Goal: Information Seeking & Learning: Learn about a topic

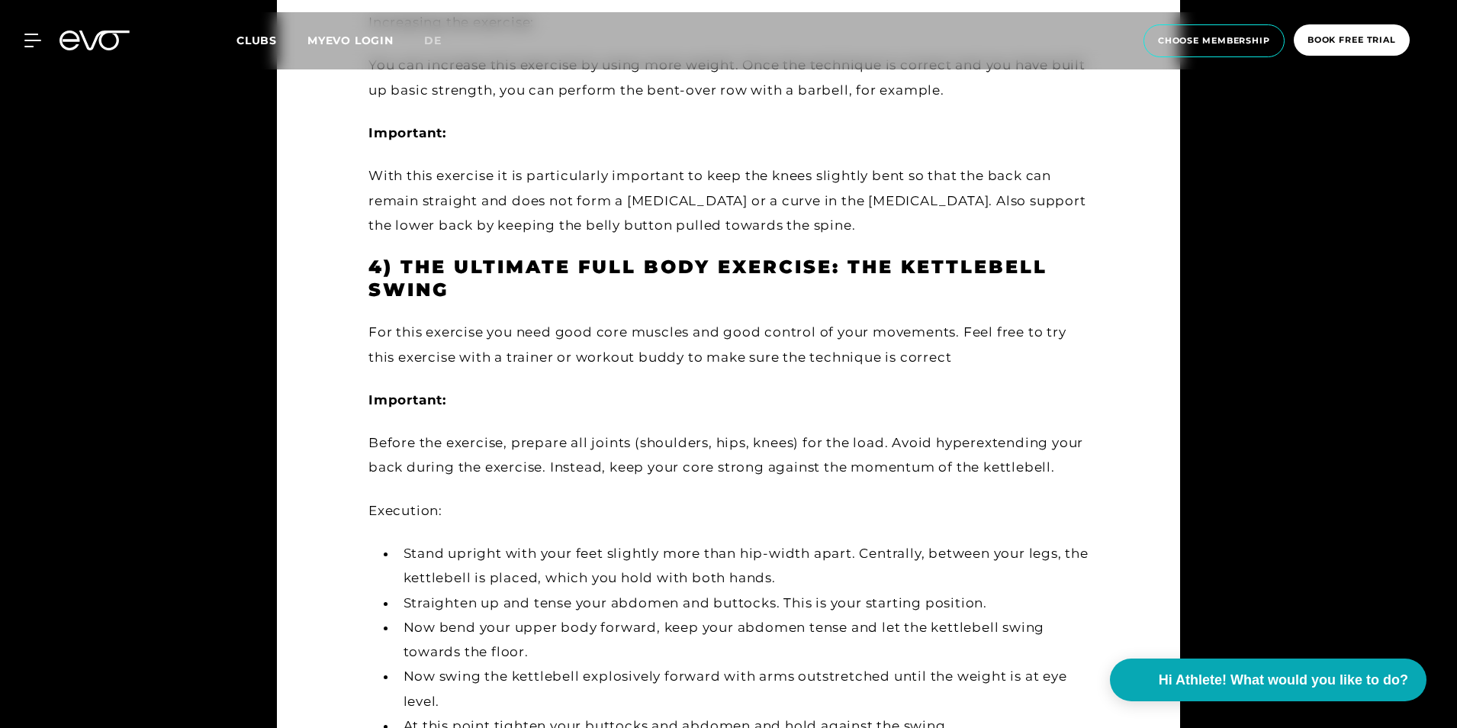
scroll to position [3057, 0]
drag, startPoint x: 737, startPoint y: 330, endPoint x: 756, endPoint y: 335, distance: 19.6
click at [756, 335] on div "For this exercise you need good core muscles and good control of your movements…" at bounding box center [728, 343] width 720 height 50
drag, startPoint x: 756, startPoint y: 335, endPoint x: 686, endPoint y: 355, distance: 72.2
click at [686, 355] on div "For this exercise you need good core muscles and good control of your movements…" at bounding box center [728, 343] width 720 height 50
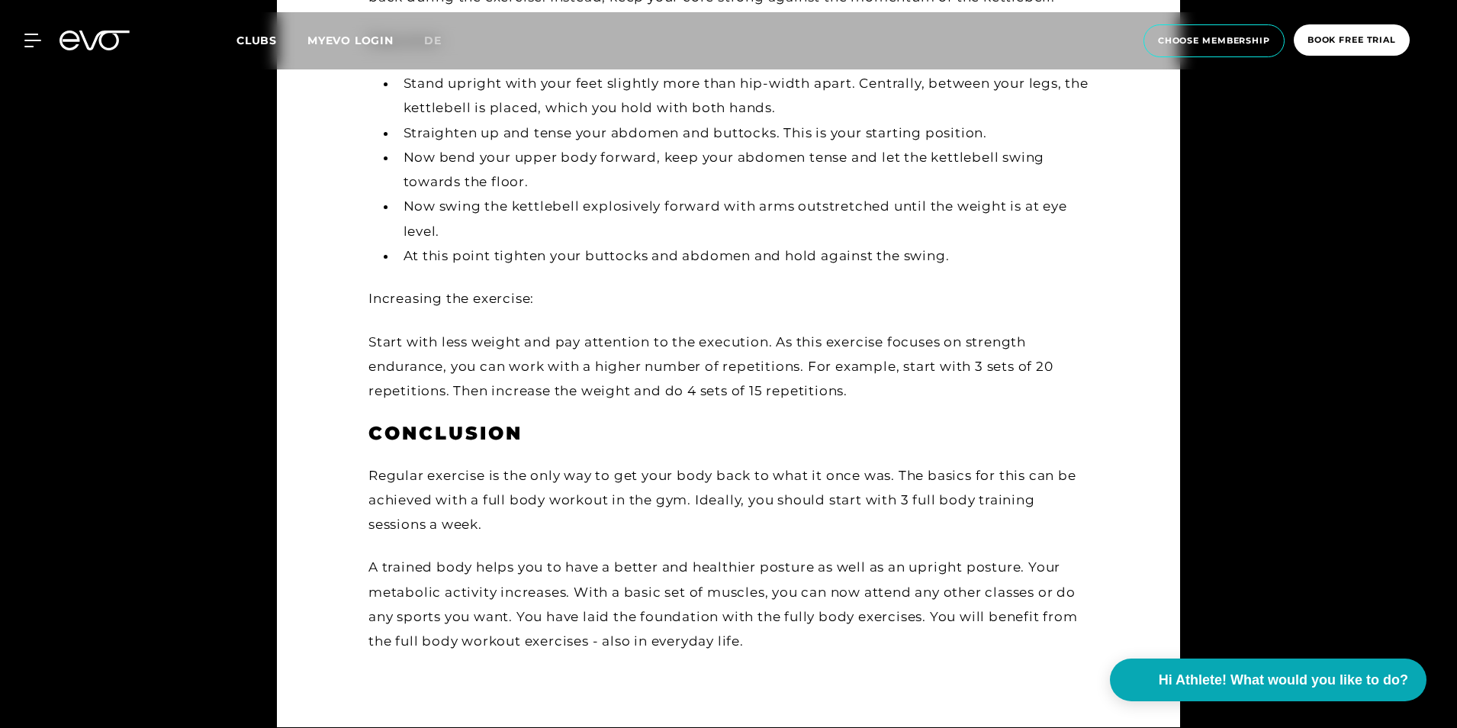
scroll to position [3527, 0]
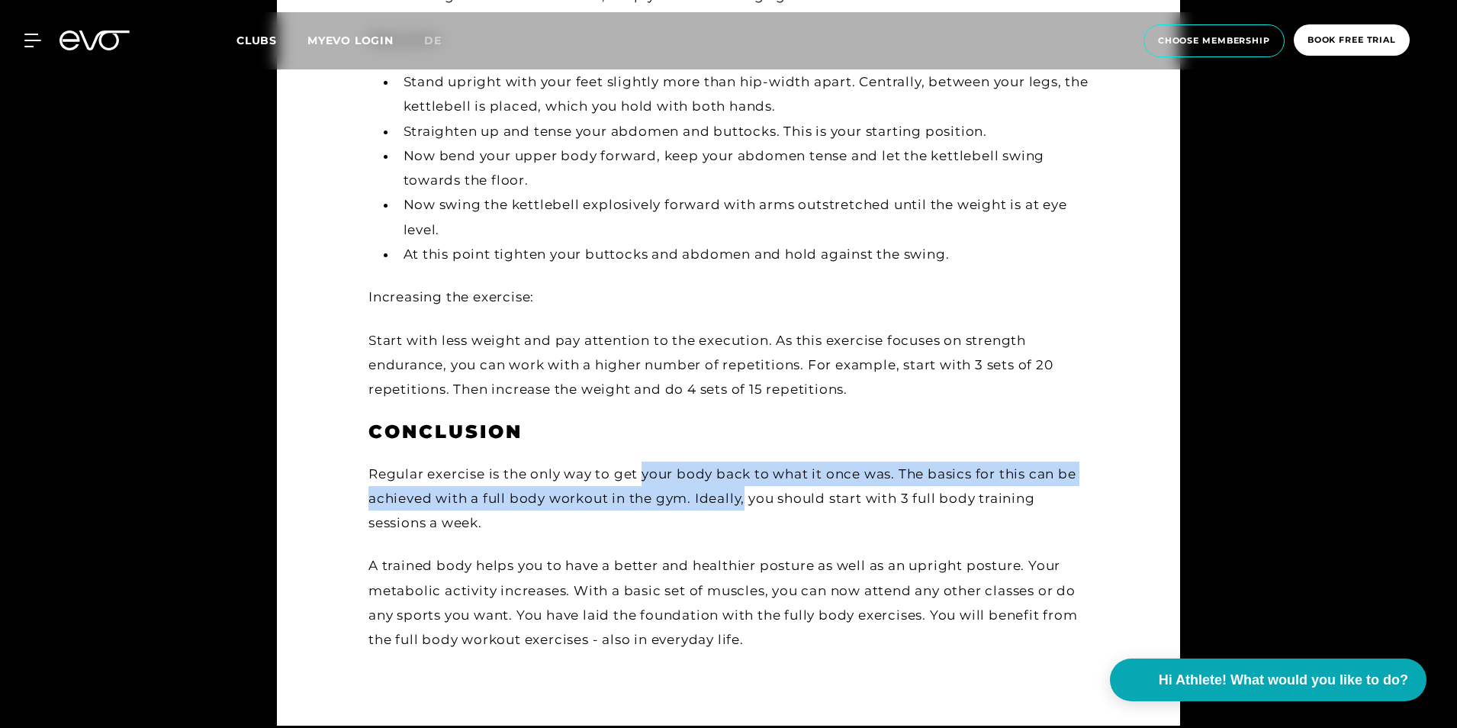
drag, startPoint x: 646, startPoint y: 463, endPoint x: 745, endPoint y: 487, distance: 101.9
click at [745, 487] on div "Regular exercise is the only way to get your body back to what it once was. The…" at bounding box center [728, 498] width 720 height 74
drag, startPoint x: 745, startPoint y: 487, endPoint x: 784, endPoint y: 478, distance: 39.8
click at [784, 478] on div "Regular exercise is the only way to get your body back to what it once was. The…" at bounding box center [728, 498] width 720 height 74
drag, startPoint x: 901, startPoint y: 476, endPoint x: 789, endPoint y: 486, distance: 113.3
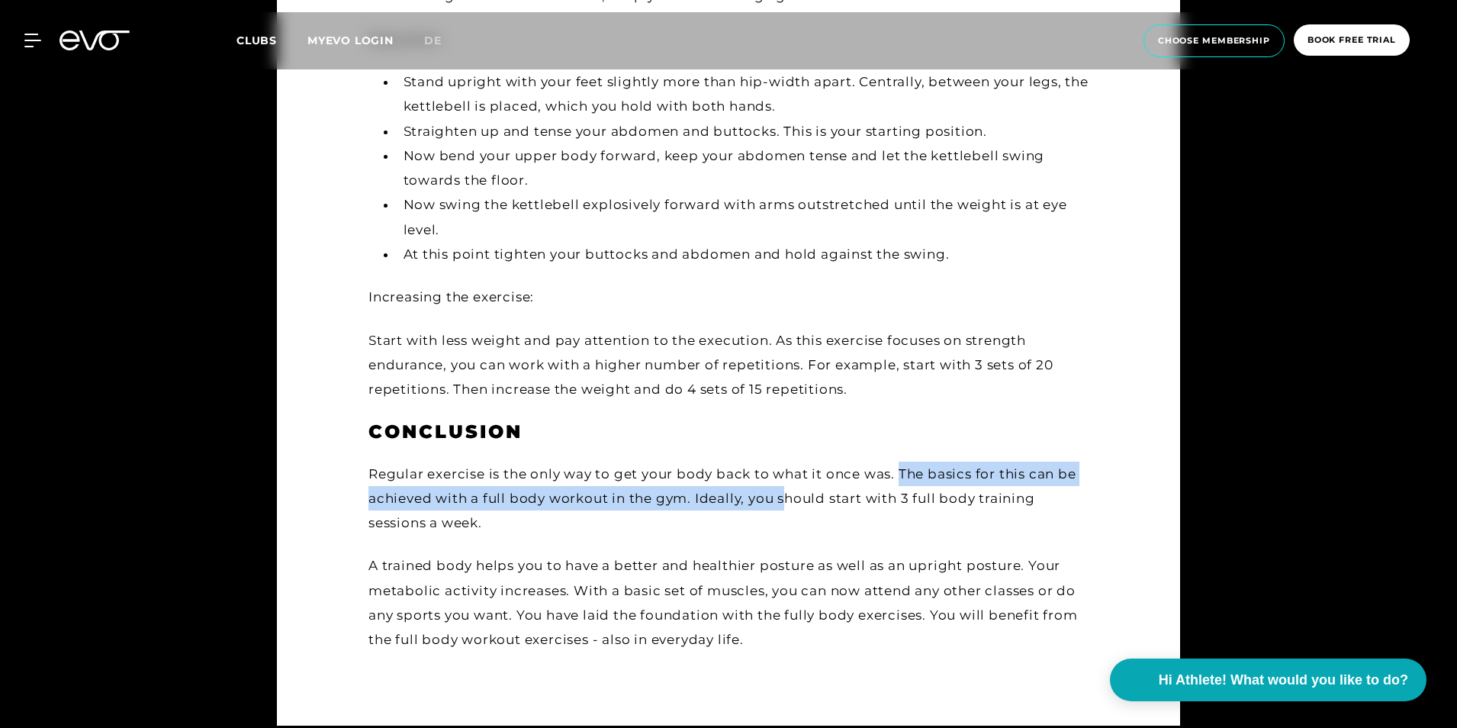
click at [789, 486] on div "Regular exercise is the only way to get your body back to what it once was. The…" at bounding box center [728, 498] width 720 height 74
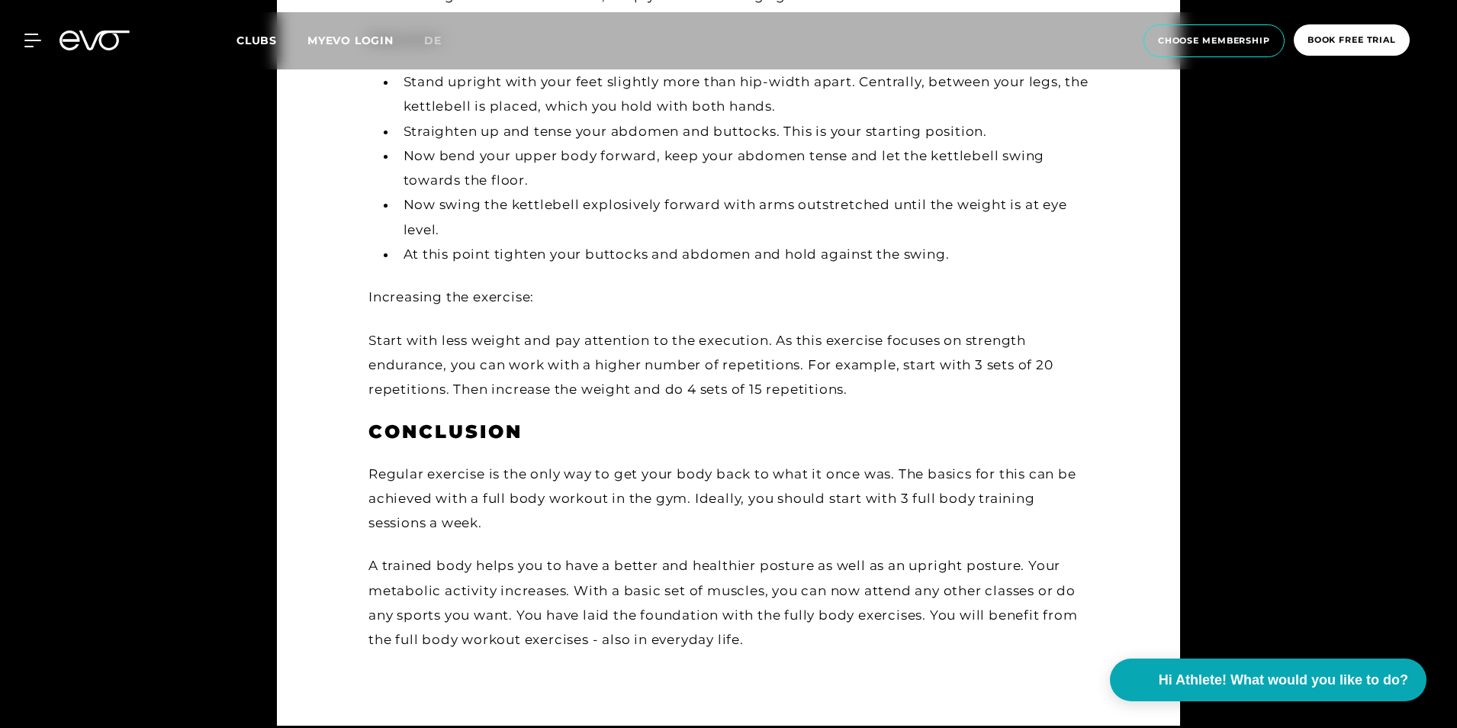
click at [766, 493] on div "Regular exercise is the only way to get your body back to what it once was. The…" at bounding box center [728, 498] width 720 height 74
drag, startPoint x: 766, startPoint y: 493, endPoint x: 720, endPoint y: 530, distance: 59.2
click at [720, 530] on div "Regular exercise is the only way to get your body back to what it once was. The…" at bounding box center [728, 498] width 720 height 74
click at [580, 498] on div "Regular exercise is the only way to get your body back to what it once was. The…" at bounding box center [728, 498] width 720 height 74
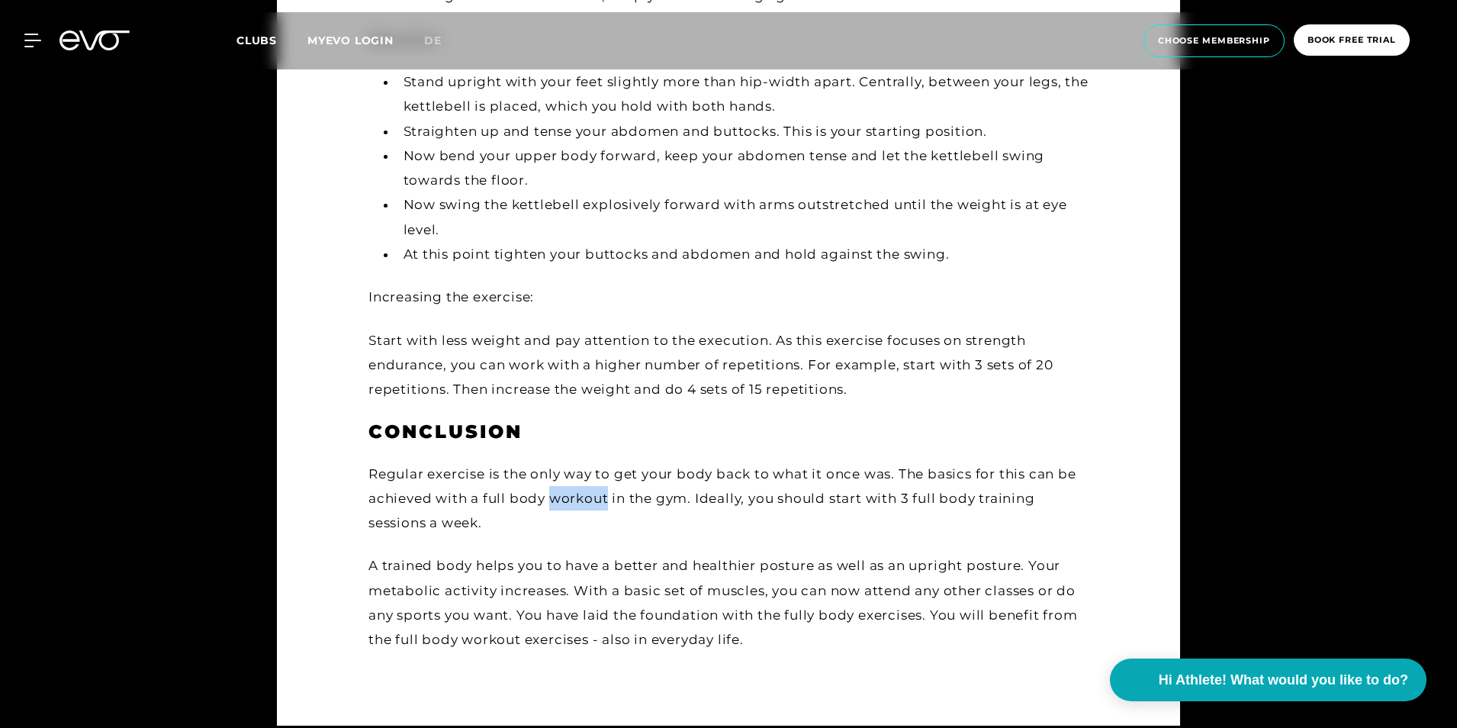
click at [580, 498] on div "Regular exercise is the only way to get your body back to what it once was. The…" at bounding box center [728, 498] width 720 height 74
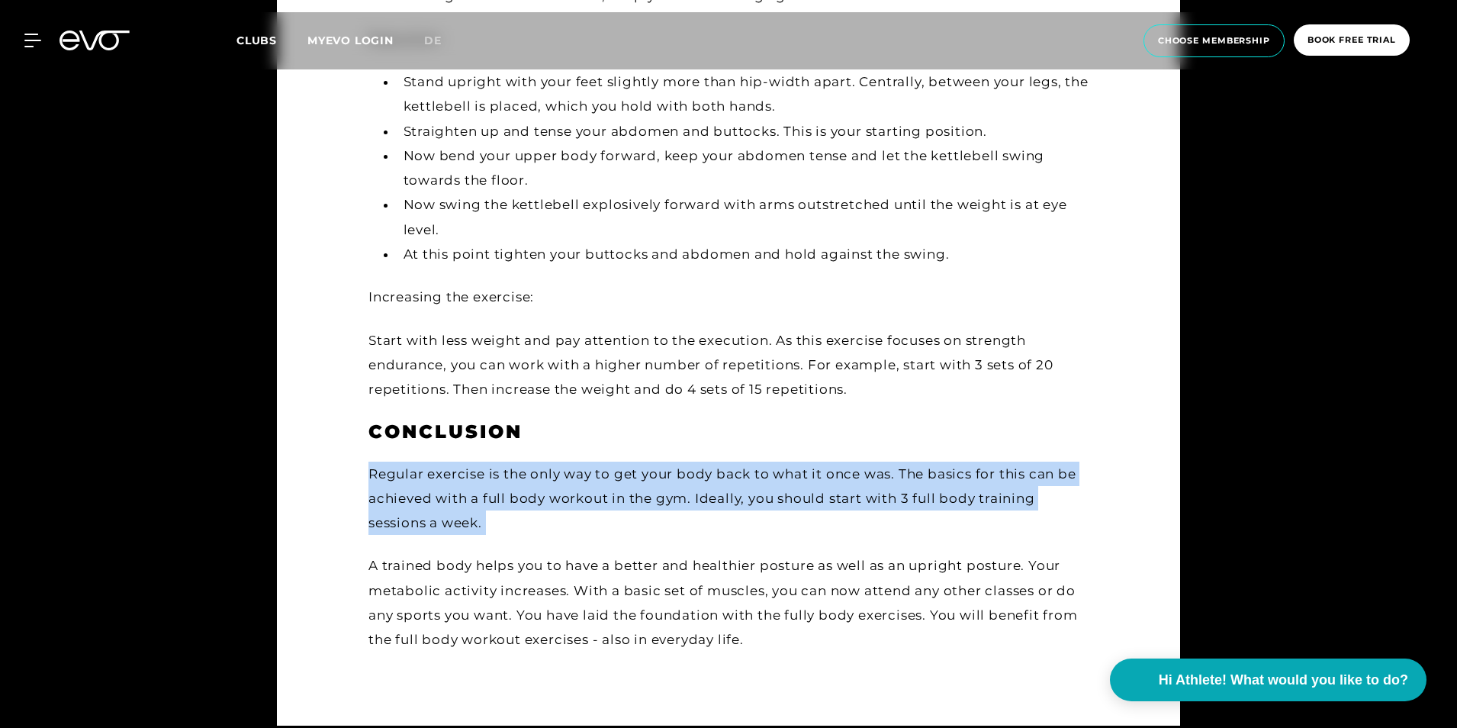
drag, startPoint x: 580, startPoint y: 498, endPoint x: 573, endPoint y: 517, distance: 20.5
click at [573, 517] on div "Regular exercise is the only way to get your body back to what it once was. The…" at bounding box center [728, 498] width 720 height 74
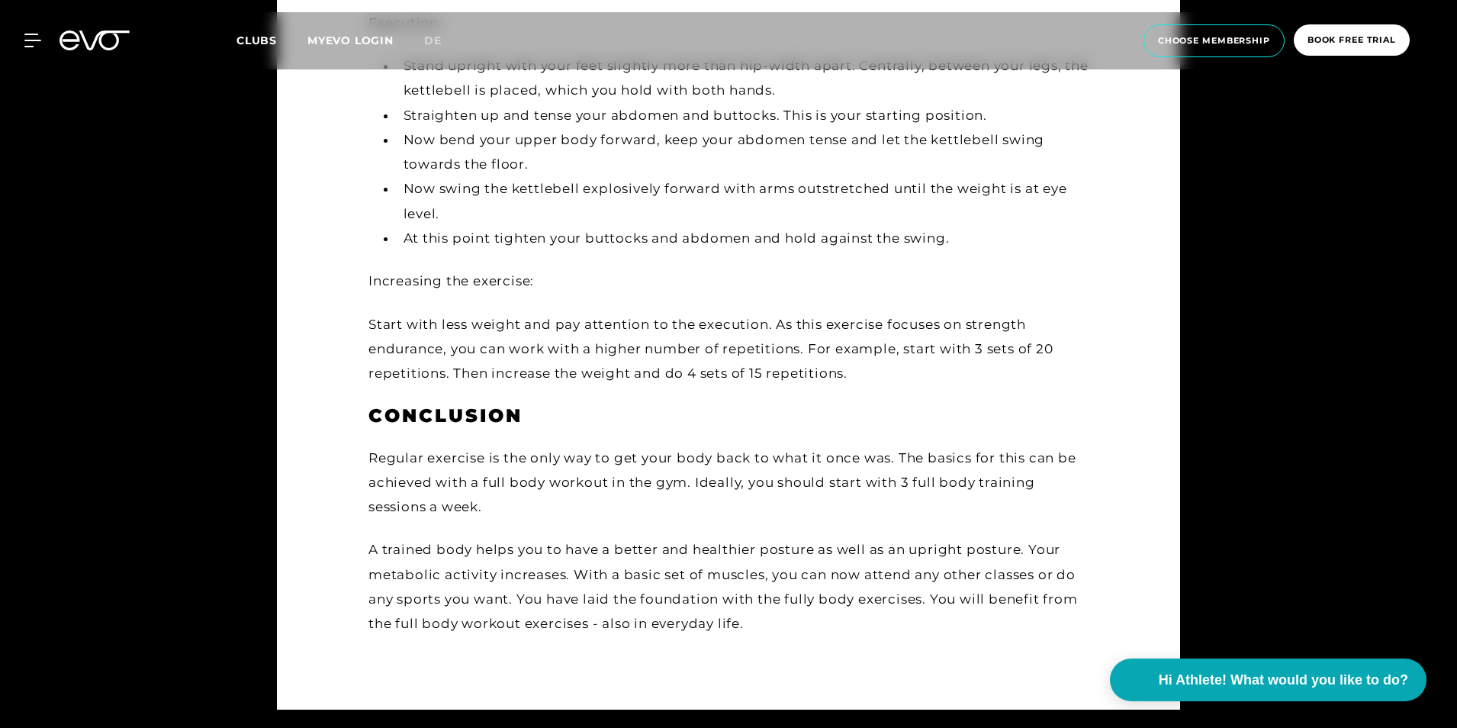
scroll to position [3544, 0]
click at [547, 542] on div "A trained body helps you to have a better and healthier posture as well as an u…" at bounding box center [728, 585] width 720 height 98
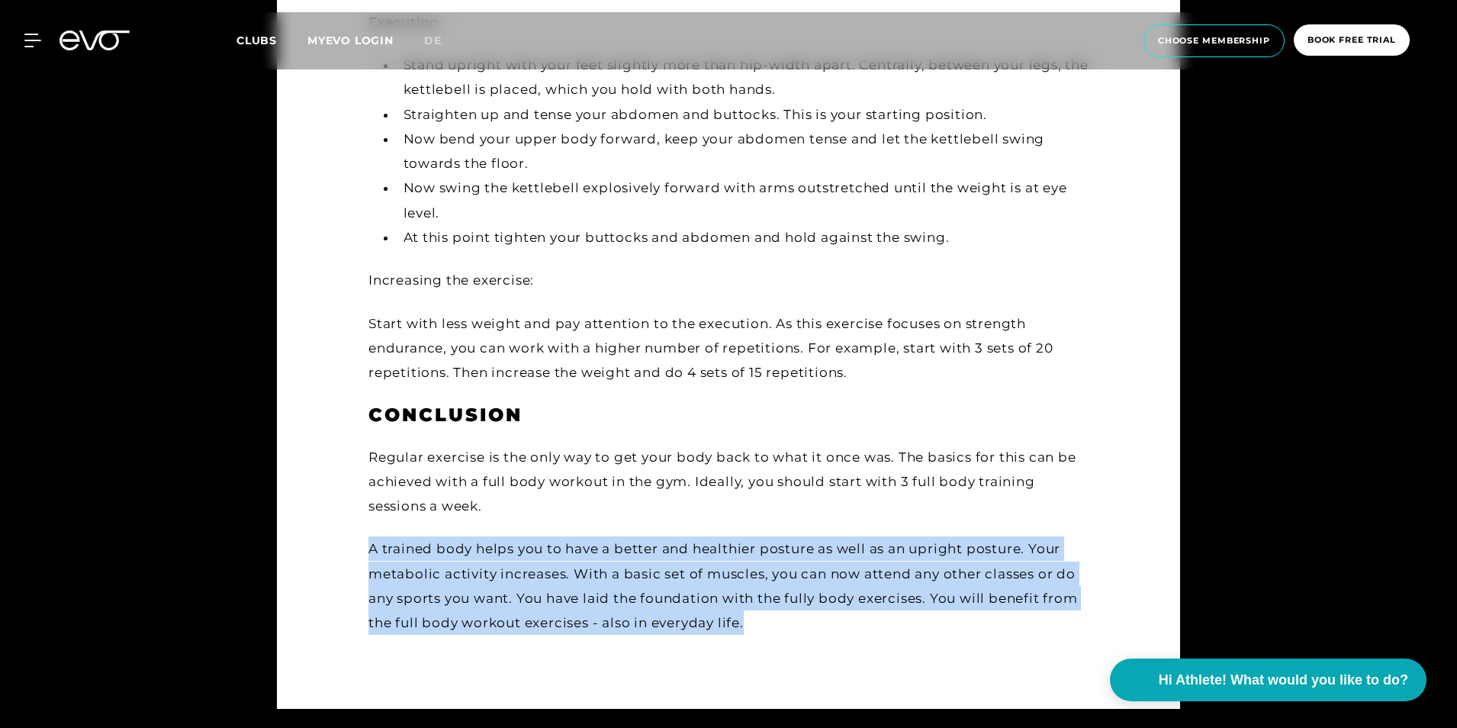
drag, startPoint x: 547, startPoint y: 542, endPoint x: 556, endPoint y: 564, distance: 23.2
click at [556, 564] on div "A trained body helps you to have a better and healthier posture as well as an u…" at bounding box center [728, 585] width 720 height 98
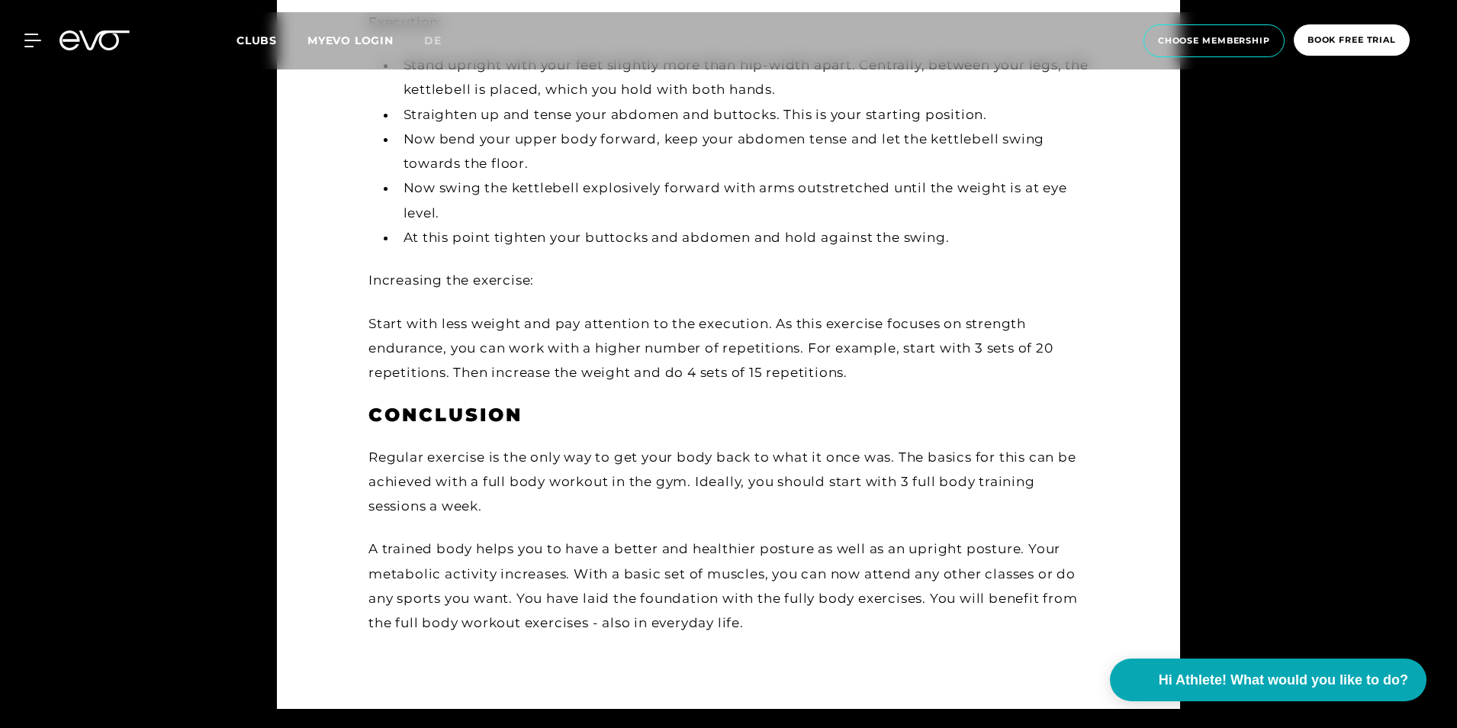
click at [664, 577] on div "A trained body helps you to have a better and healthier posture as well as an u…" at bounding box center [728, 585] width 720 height 98
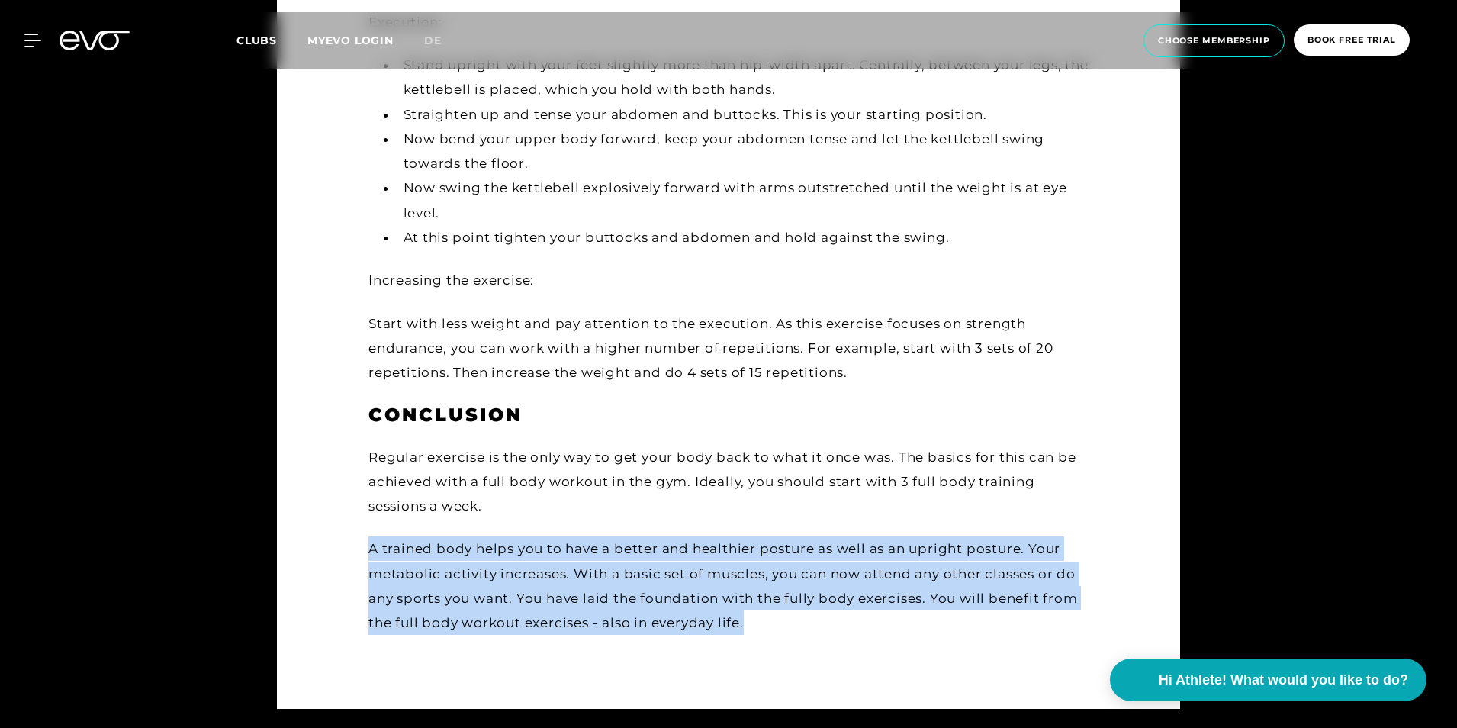
drag, startPoint x: 664, startPoint y: 577, endPoint x: 688, endPoint y: 586, distance: 25.6
click at [688, 586] on div "A trained body helps you to have a better and healthier posture as well as an u…" at bounding box center [728, 585] width 720 height 98
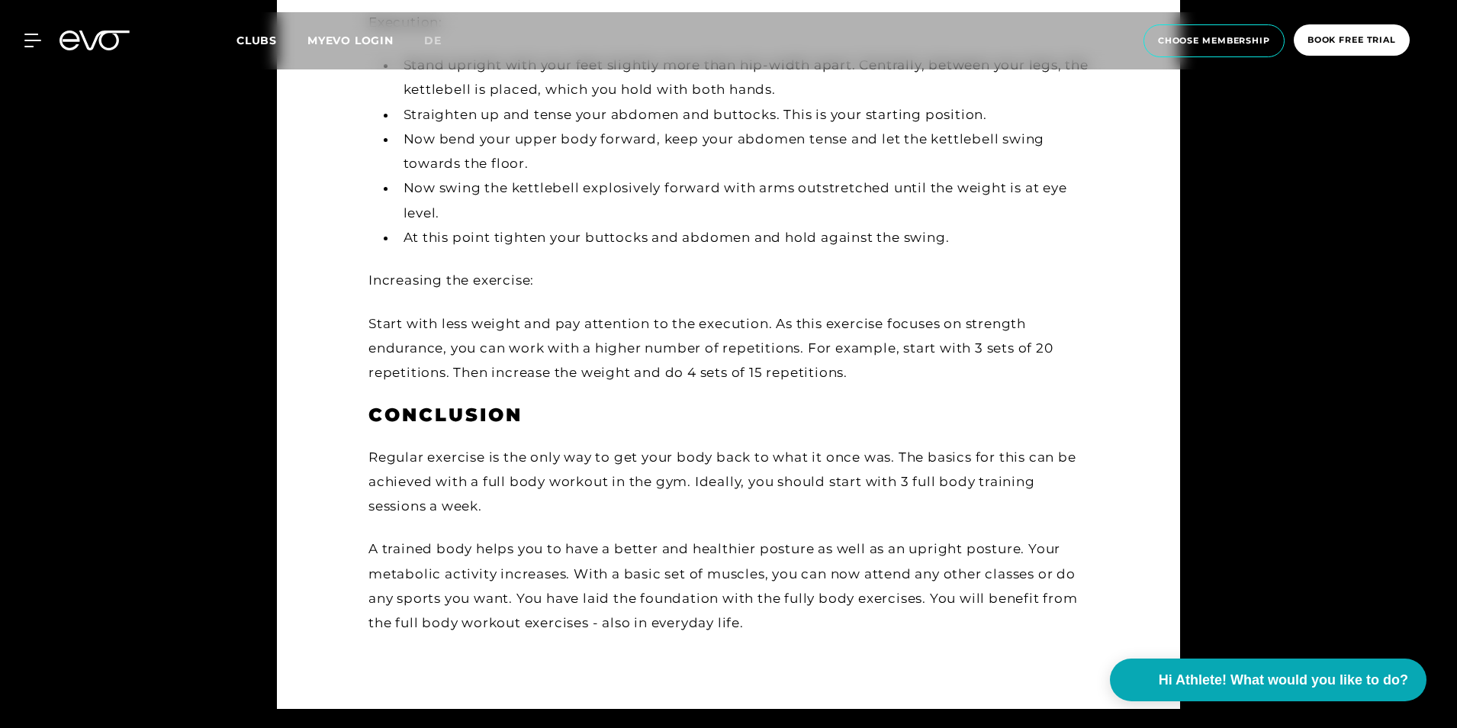
click at [590, 601] on div "A trained body helps you to have a better and healthier posture as well as an u…" at bounding box center [728, 585] width 720 height 98
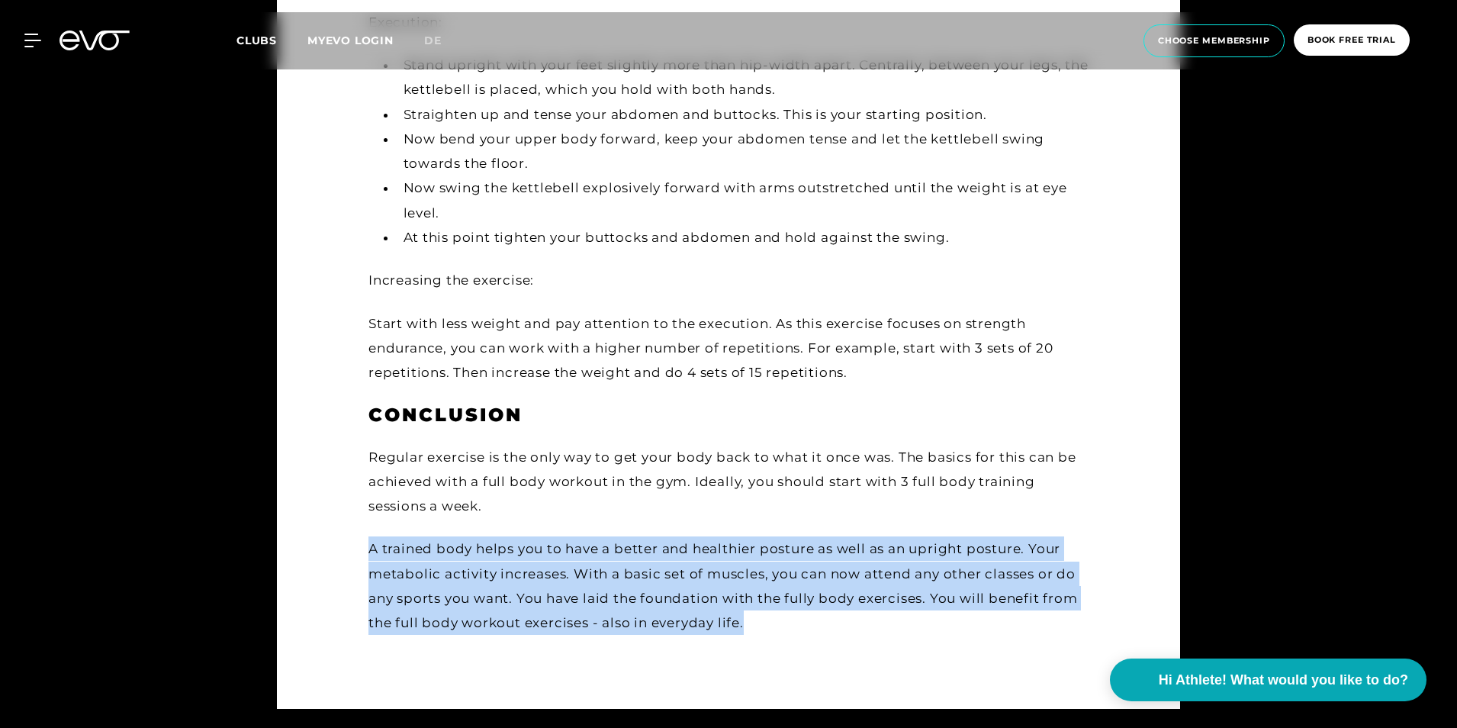
click at [585, 605] on div "A trained body helps you to have a better and healthier posture as well as an u…" at bounding box center [728, 585] width 720 height 98
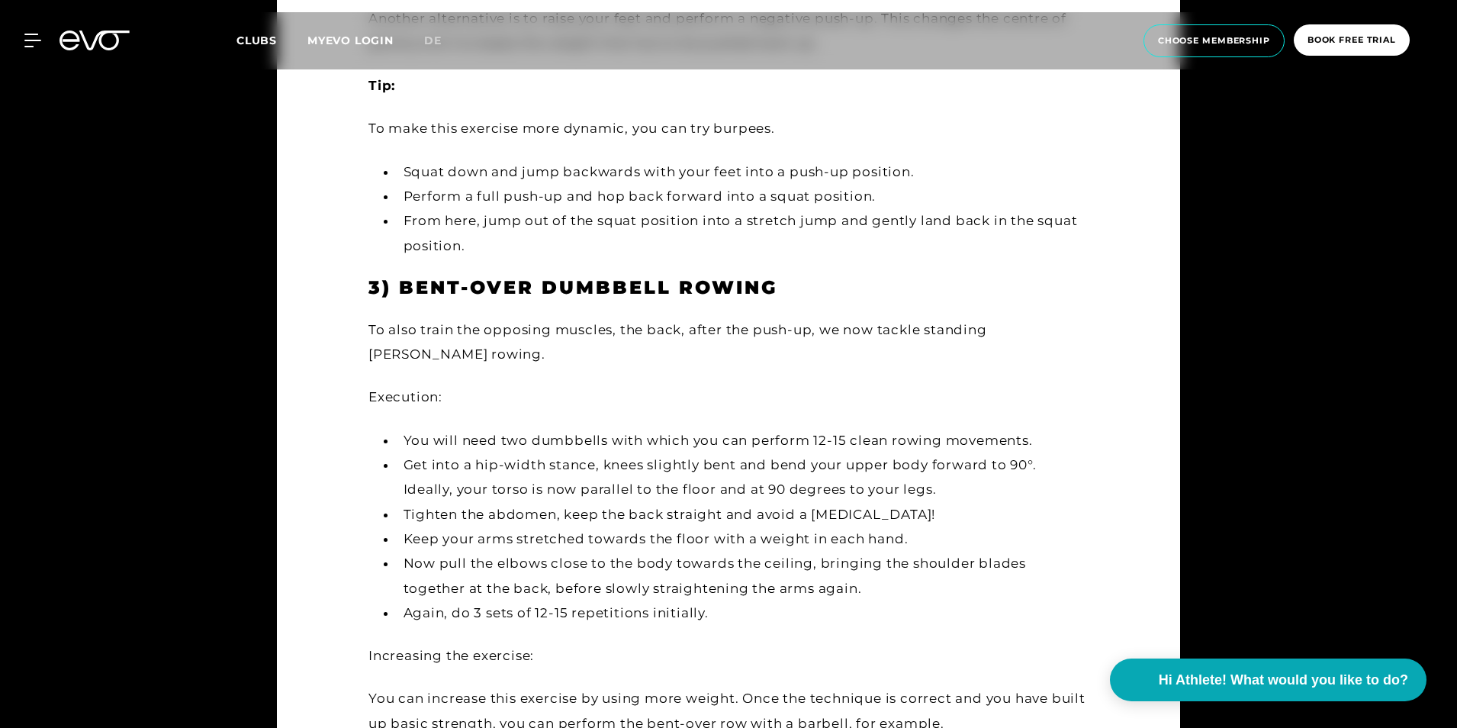
scroll to position [2440, 0]
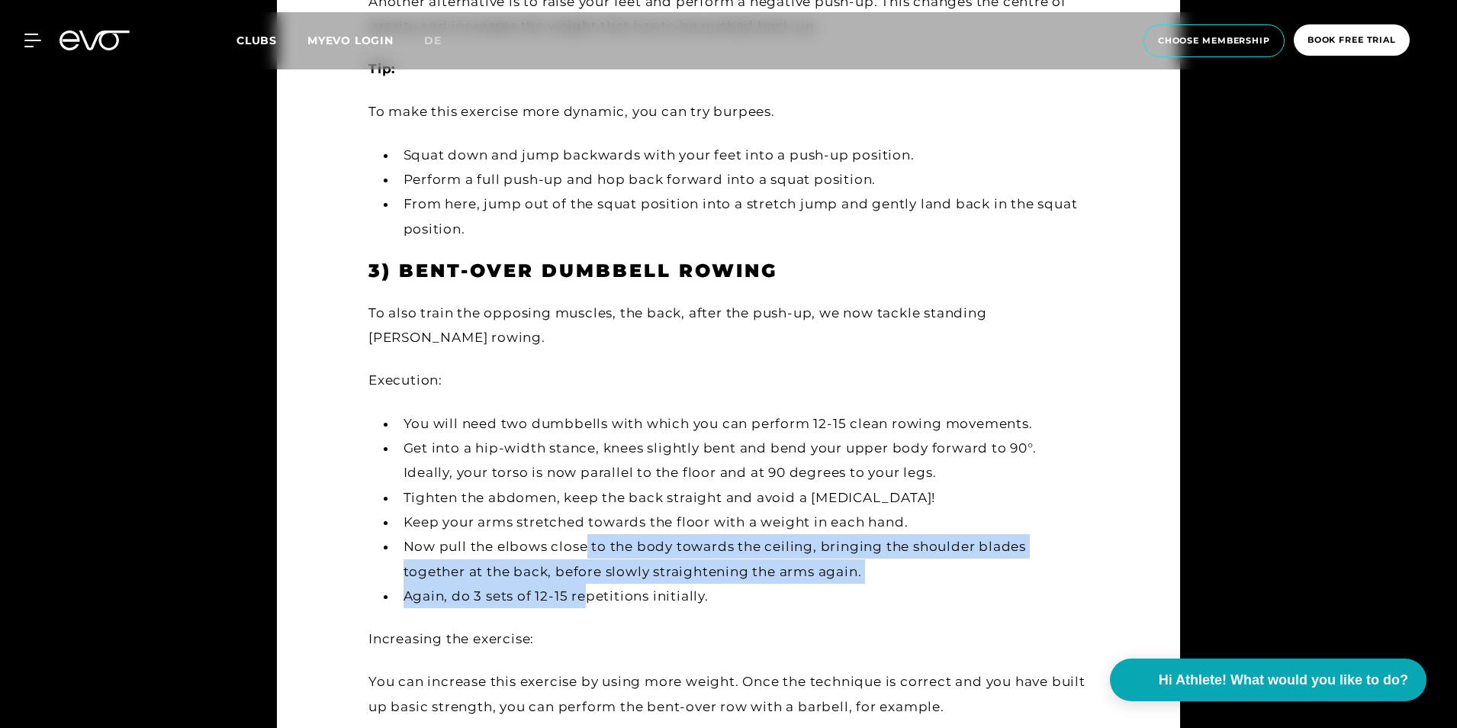
drag, startPoint x: 585, startPoint y: 605, endPoint x: 578, endPoint y: 529, distance: 76.6
click at [578, 529] on ul "You will need two dumbbells with which you can perform 12-15 clean rowing movem…" at bounding box center [728, 509] width 720 height 197
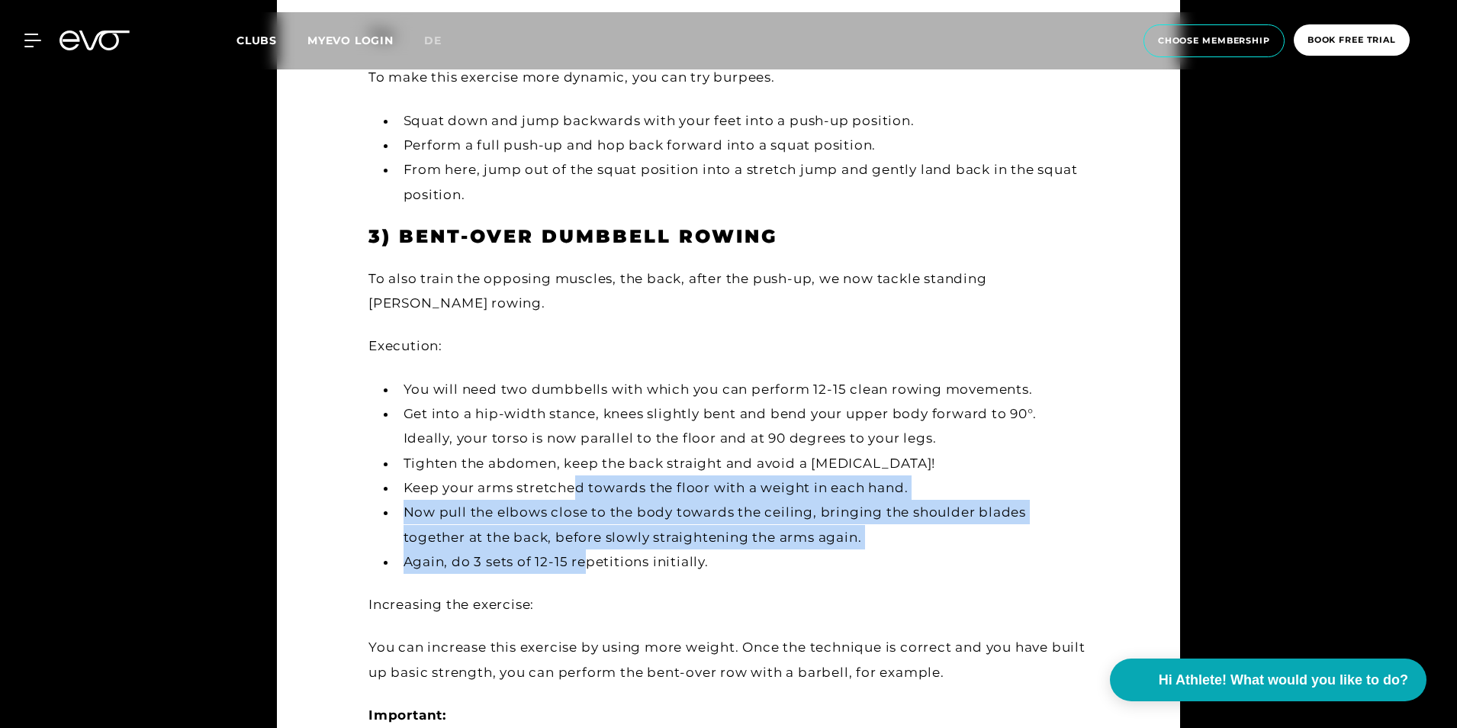
scroll to position [2489, 0]
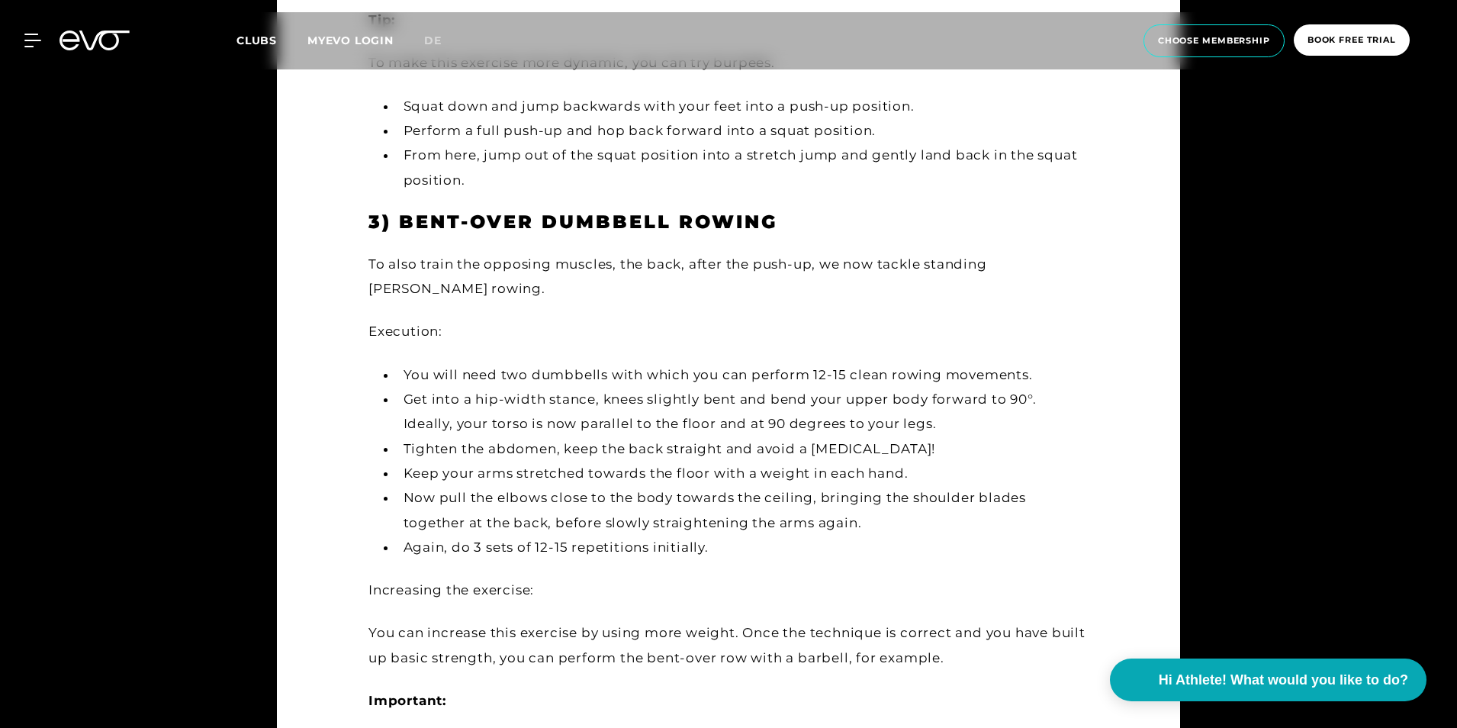
click at [631, 566] on div "To also train the opposing muscles, the back, after the push-up, we now tackle …" at bounding box center [728, 528] width 720 height 553
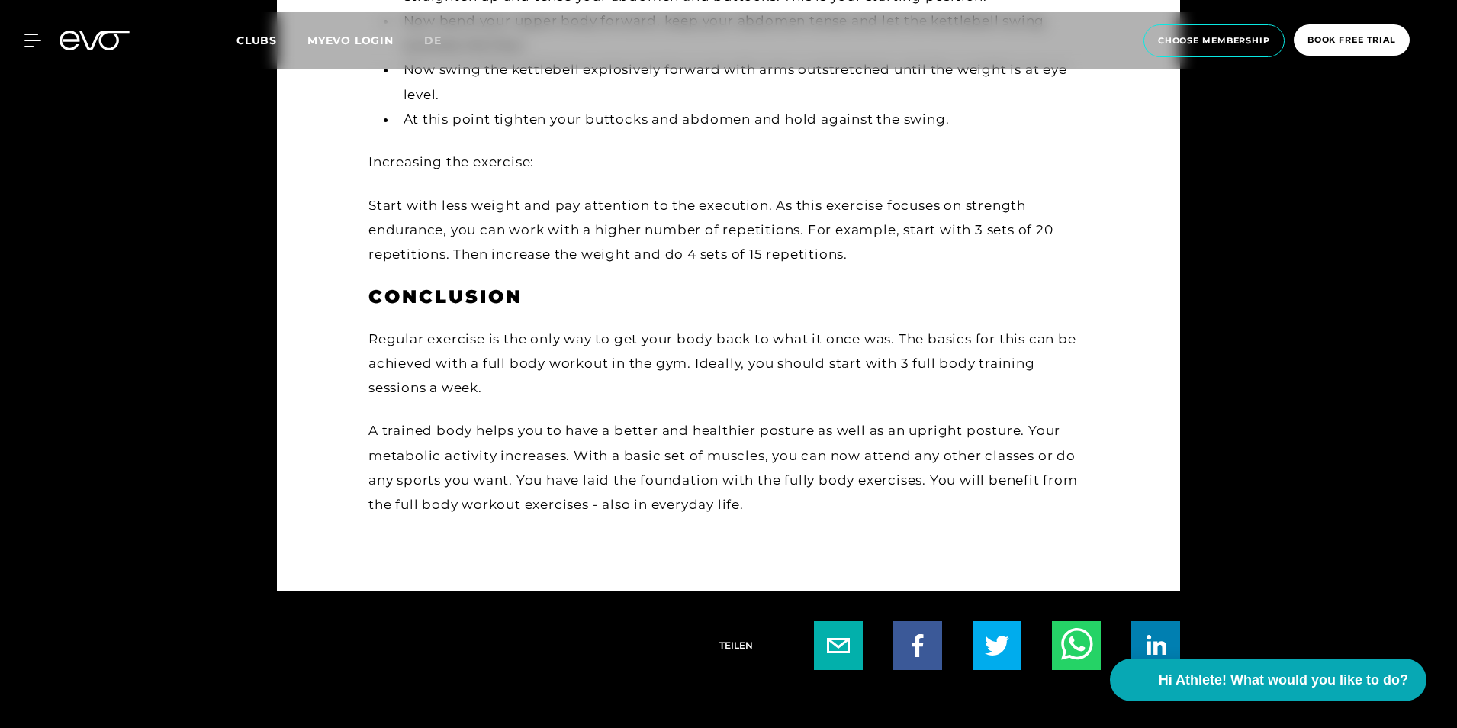
scroll to position [3668, 0]
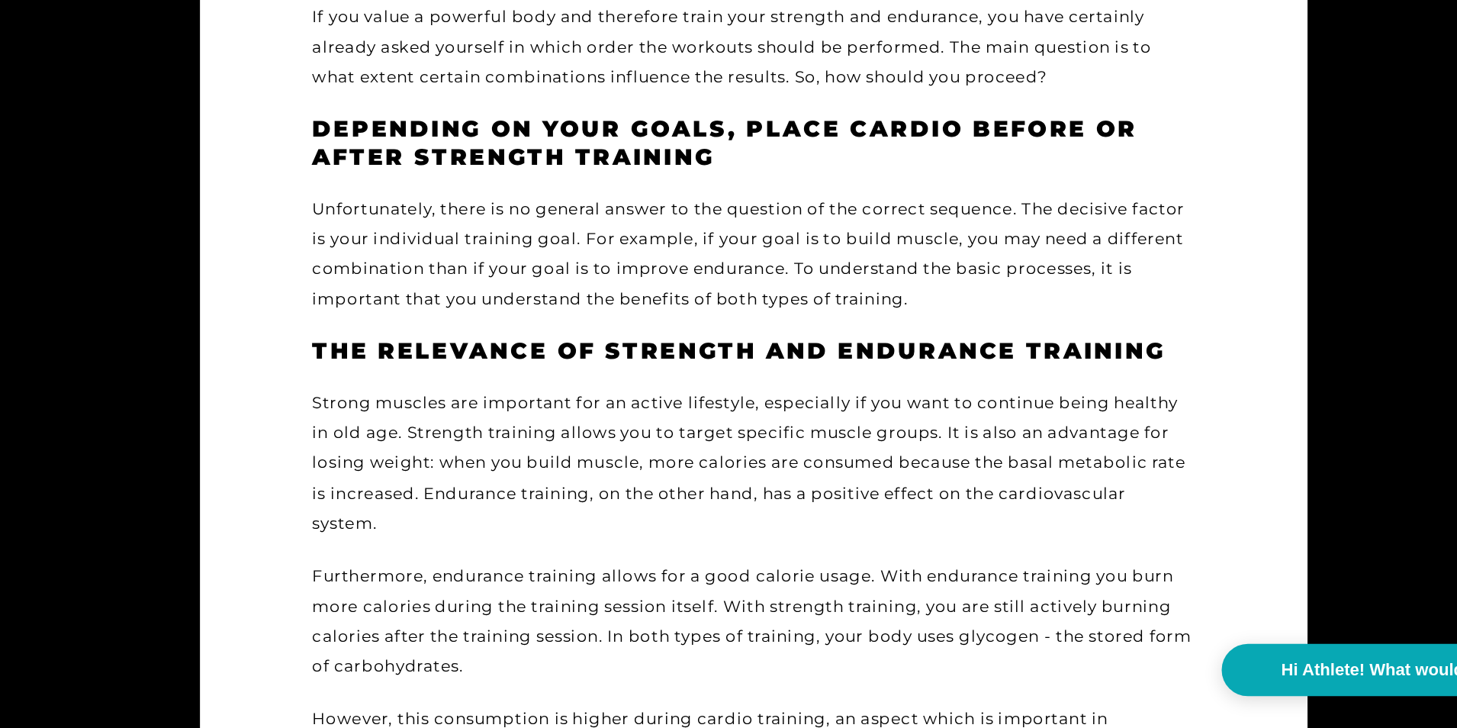
scroll to position [245, 0]
drag, startPoint x: 622, startPoint y: 516, endPoint x: 766, endPoint y: 513, distance: 145.0
click at [766, 513] on div "Strong muscles are important for an active lifestyle, especially if you want to…" at bounding box center [728, 509] width 720 height 123
copy div "le, more calories are"
click at [647, 507] on div "Strong muscles are important for an active lifestyle, especially if you want to…" at bounding box center [728, 509] width 720 height 123
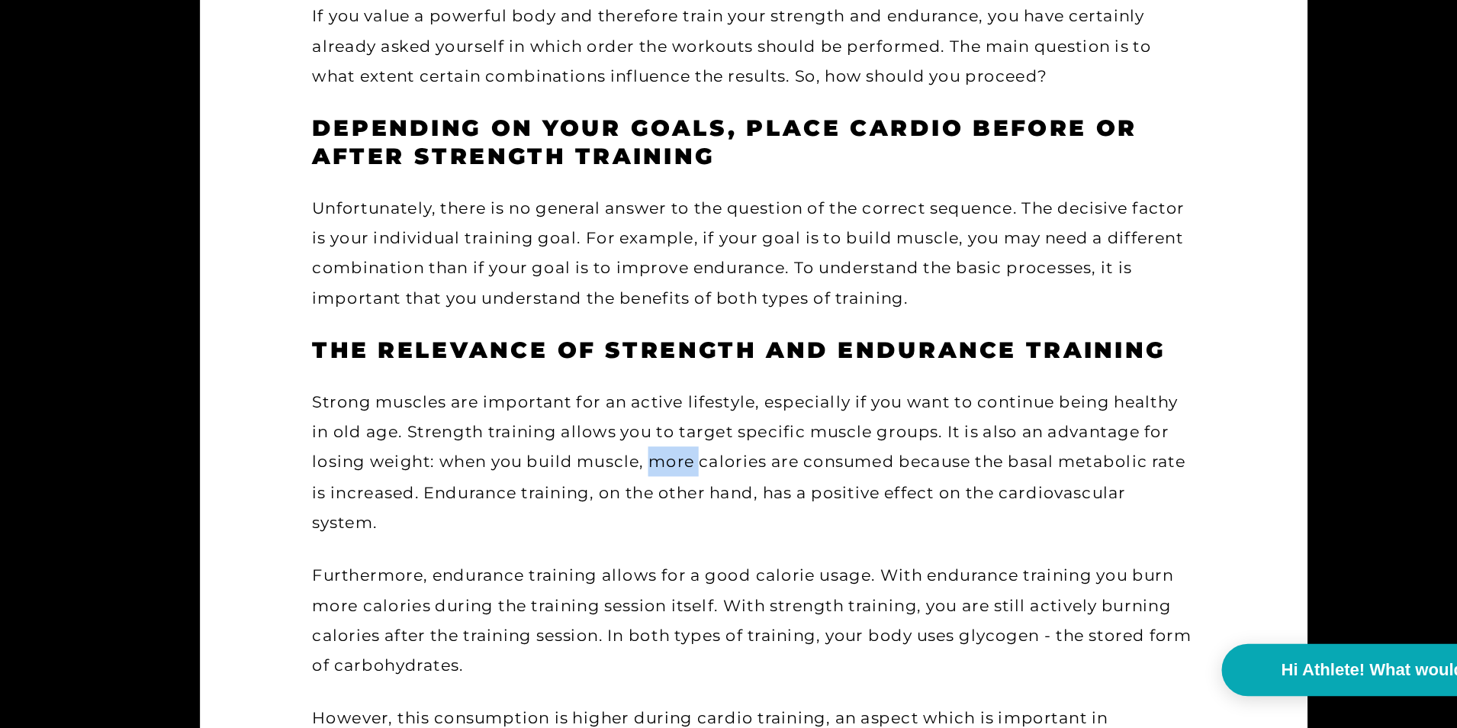
click at [647, 507] on div "Strong muscles are important for an active lifestyle, especially if you want to…" at bounding box center [728, 509] width 720 height 123
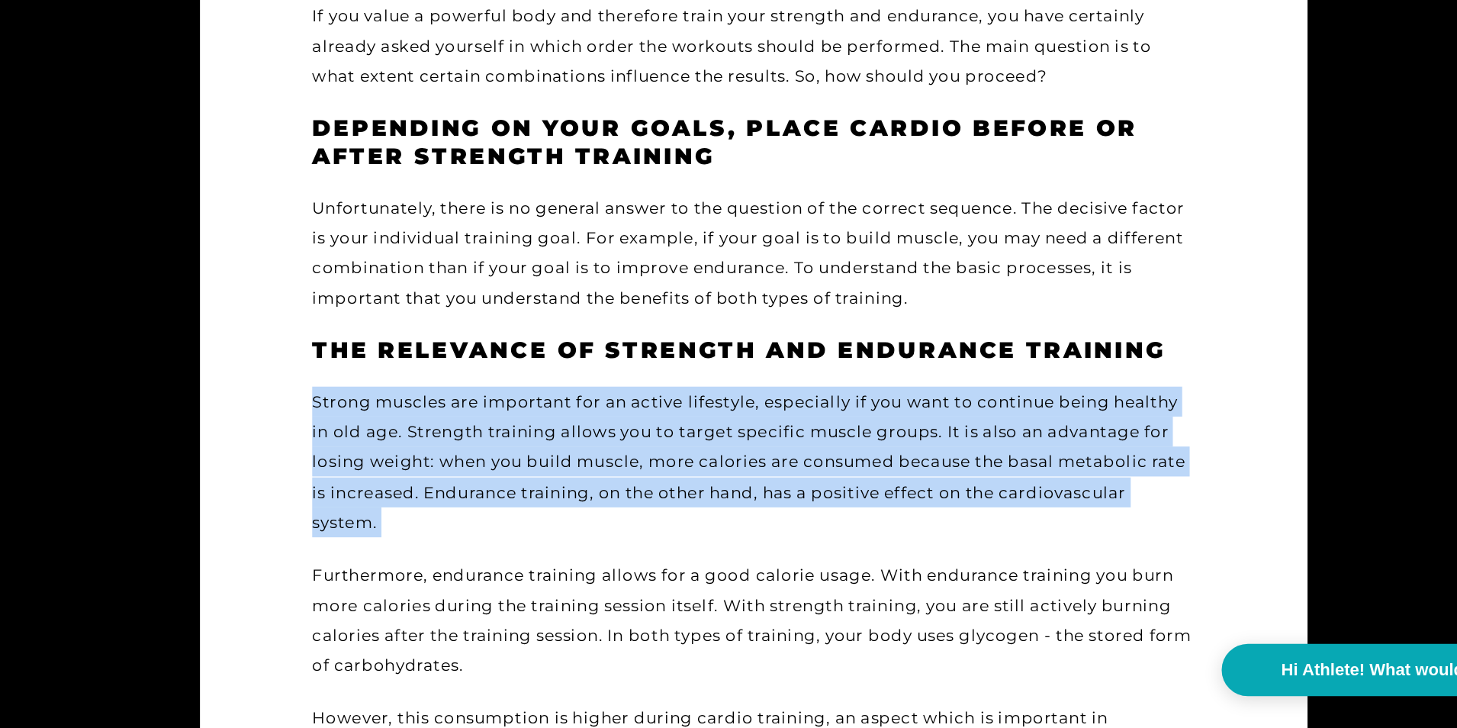
click at [647, 507] on div "Strong muscles are important for an active lifestyle, especially if you want to…" at bounding box center [728, 509] width 720 height 123
drag, startPoint x: 647, startPoint y: 507, endPoint x: 611, endPoint y: 534, distance: 44.7
click at [611, 534] on div "Strong muscles are important for an active lifestyle, especially if you want to…" at bounding box center [728, 509] width 720 height 123
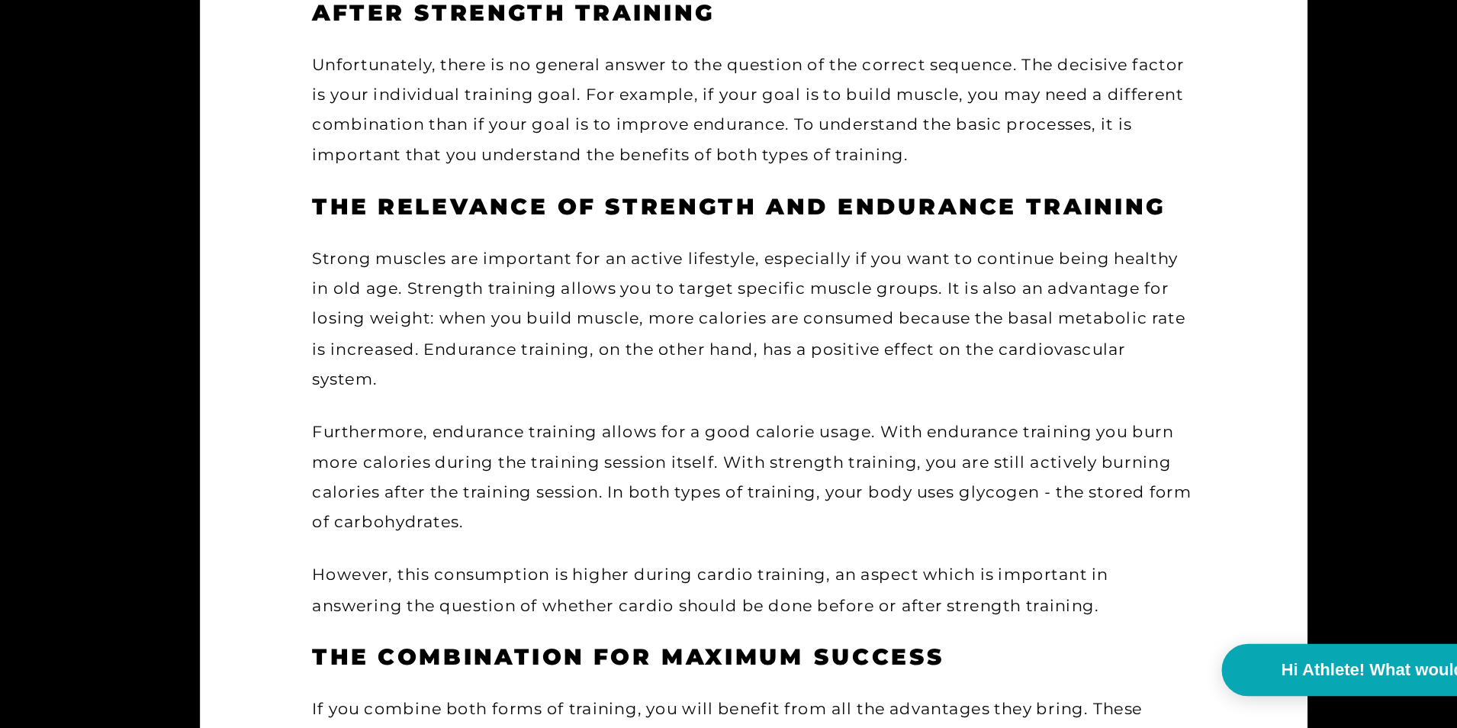
scroll to position [365, 0]
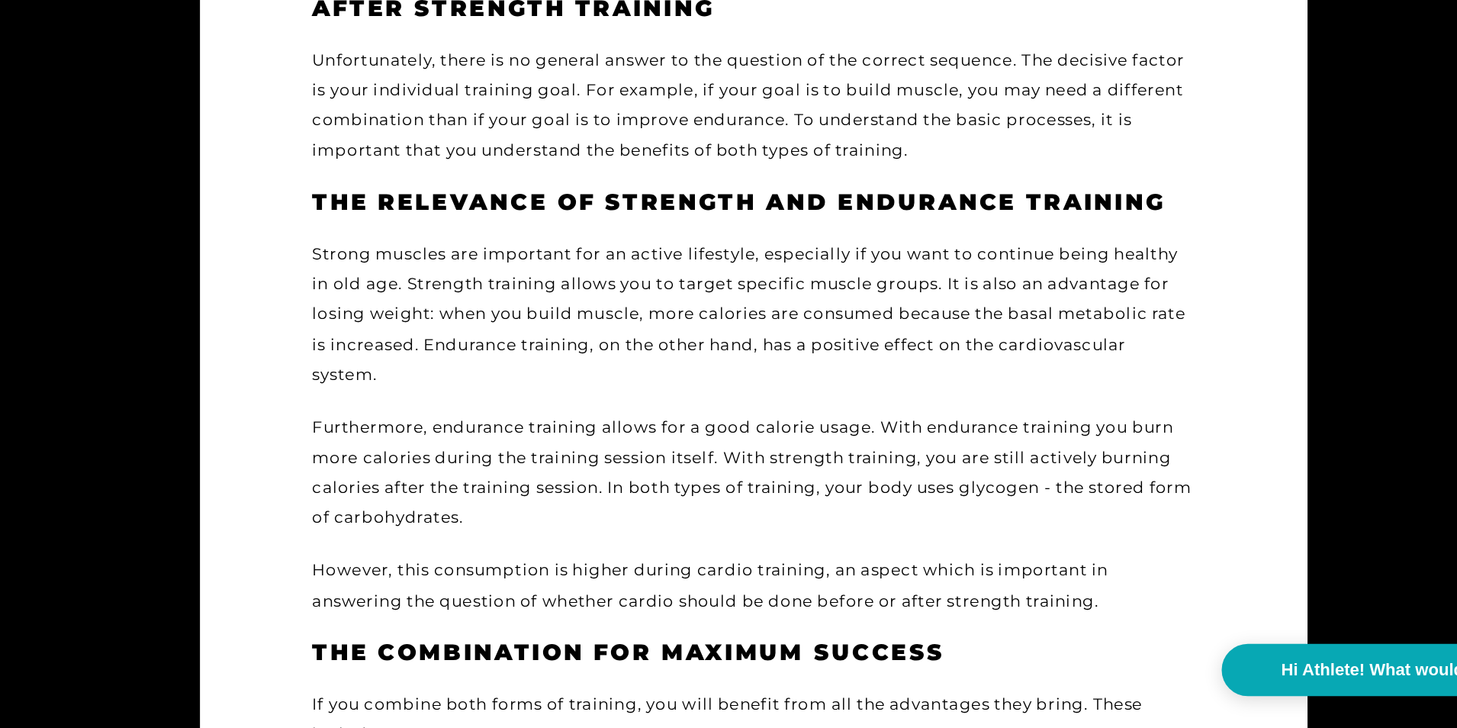
click at [621, 481] on div "Furthermore, endurance training allows for a good calorie usage. With endurance…" at bounding box center [728, 518] width 720 height 98
drag, startPoint x: 621, startPoint y: 481, endPoint x: 755, endPoint y: 490, distance: 134.5
click at [755, 490] on div "Furthermore, endurance training allows for a good calorie usage. With endurance…" at bounding box center [728, 518] width 720 height 98
drag, startPoint x: 755, startPoint y: 490, endPoint x: 682, endPoint y: 579, distance: 114.8
click at [682, 579] on div "Strong muscles are important for an active lifestyle, especially if you want to…" at bounding box center [728, 481] width 720 height 307
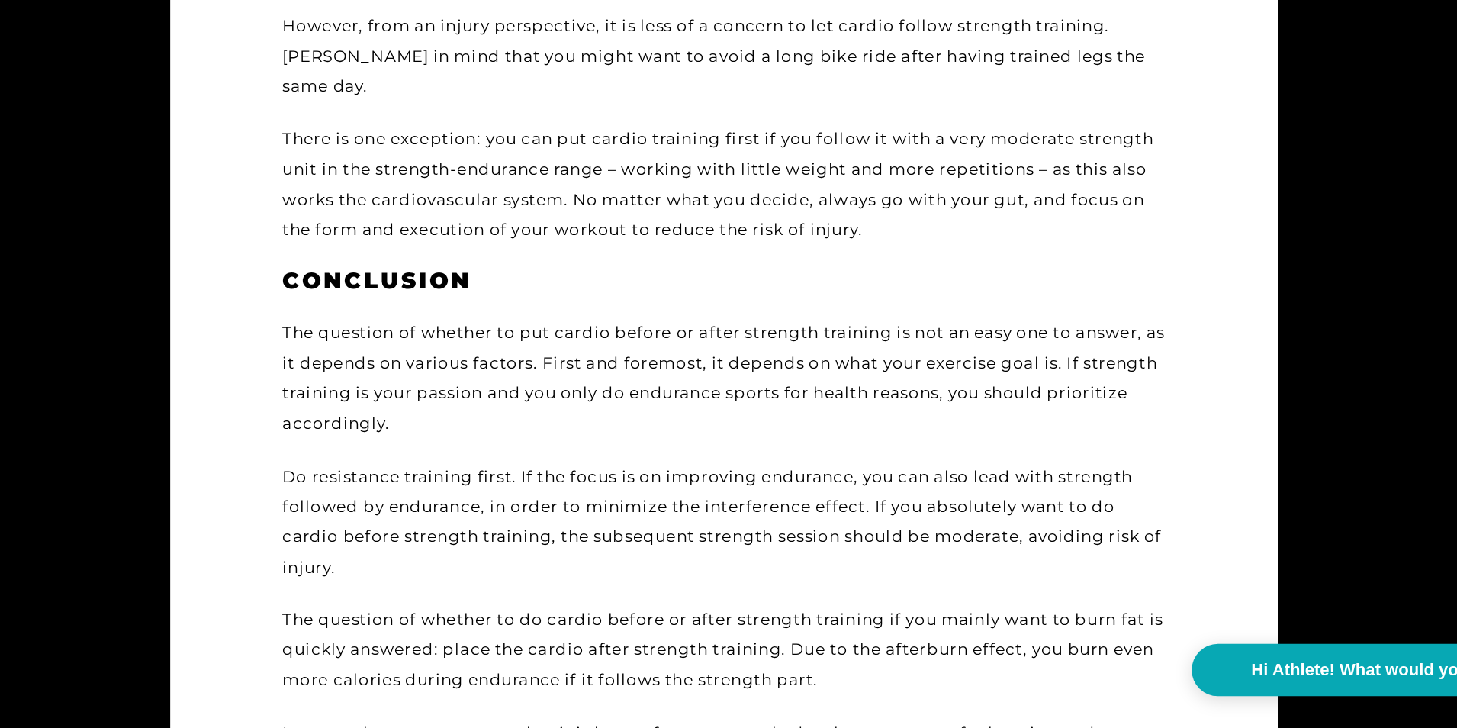
scroll to position [2453, 0]
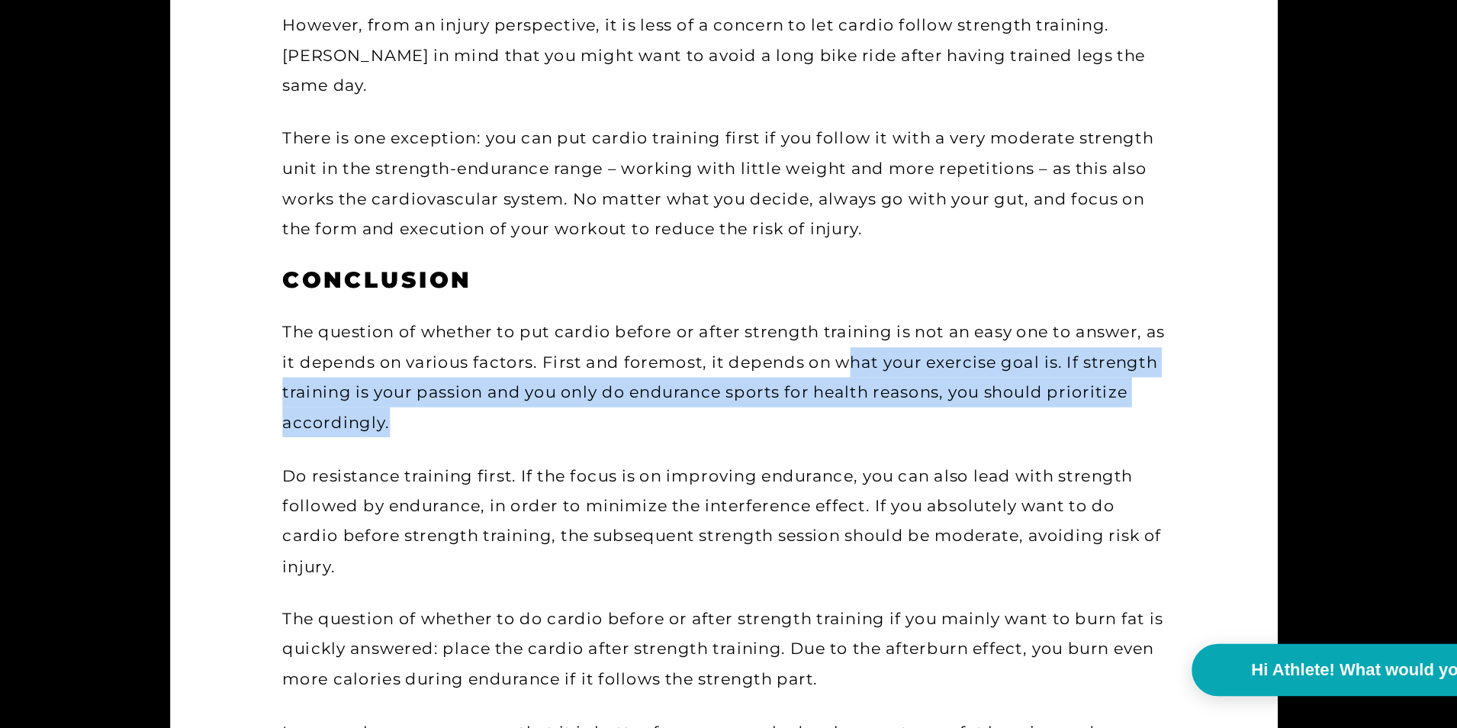
drag, startPoint x: 848, startPoint y: 409, endPoint x: 892, endPoint y: 450, distance: 59.9
click at [892, 450] on div "The question of whether to put cardio before or after strength training is not …" at bounding box center [728, 440] width 720 height 98
copy div "hat your exercise goal is. If strength training is your passion and you only do…"
click at [857, 464] on div "The question of whether to put cardio before or after strength training is not …" at bounding box center [728, 440] width 720 height 98
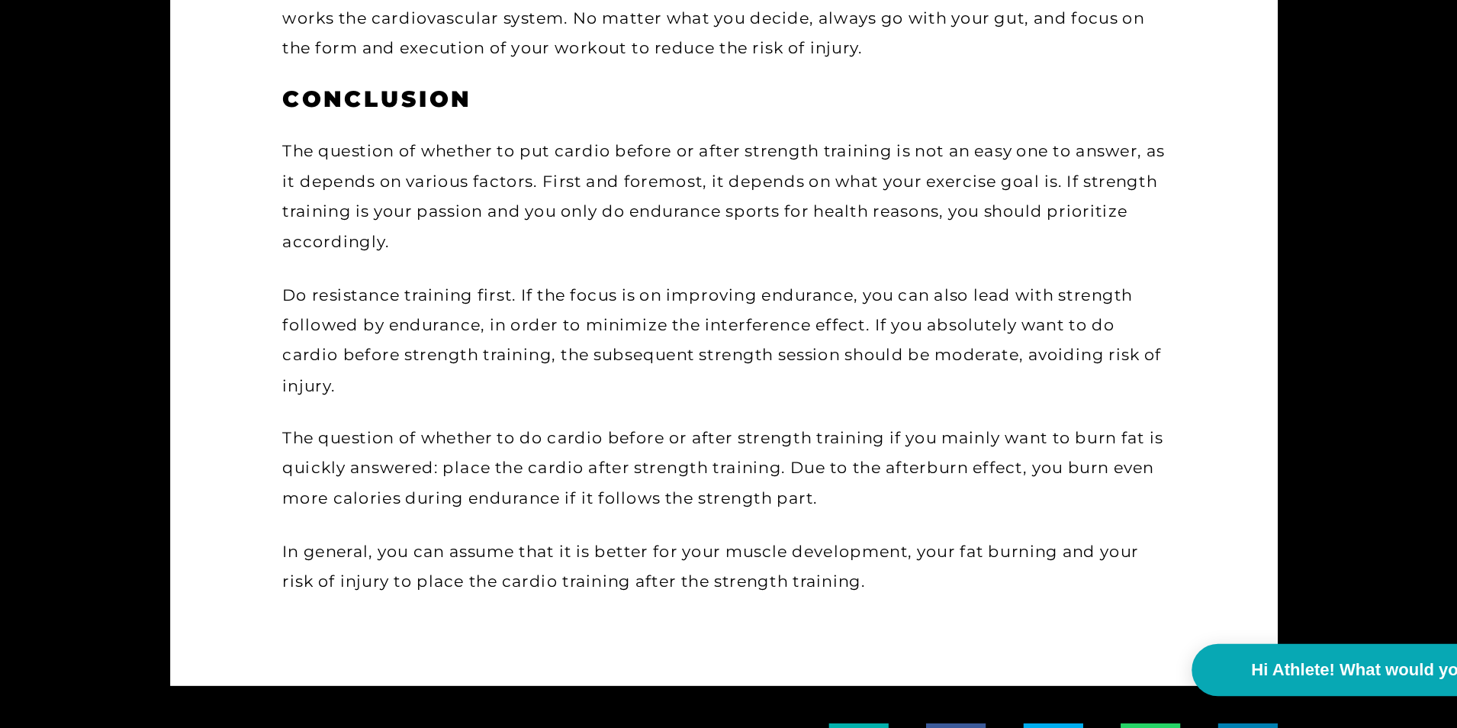
scroll to position [2603, 0]
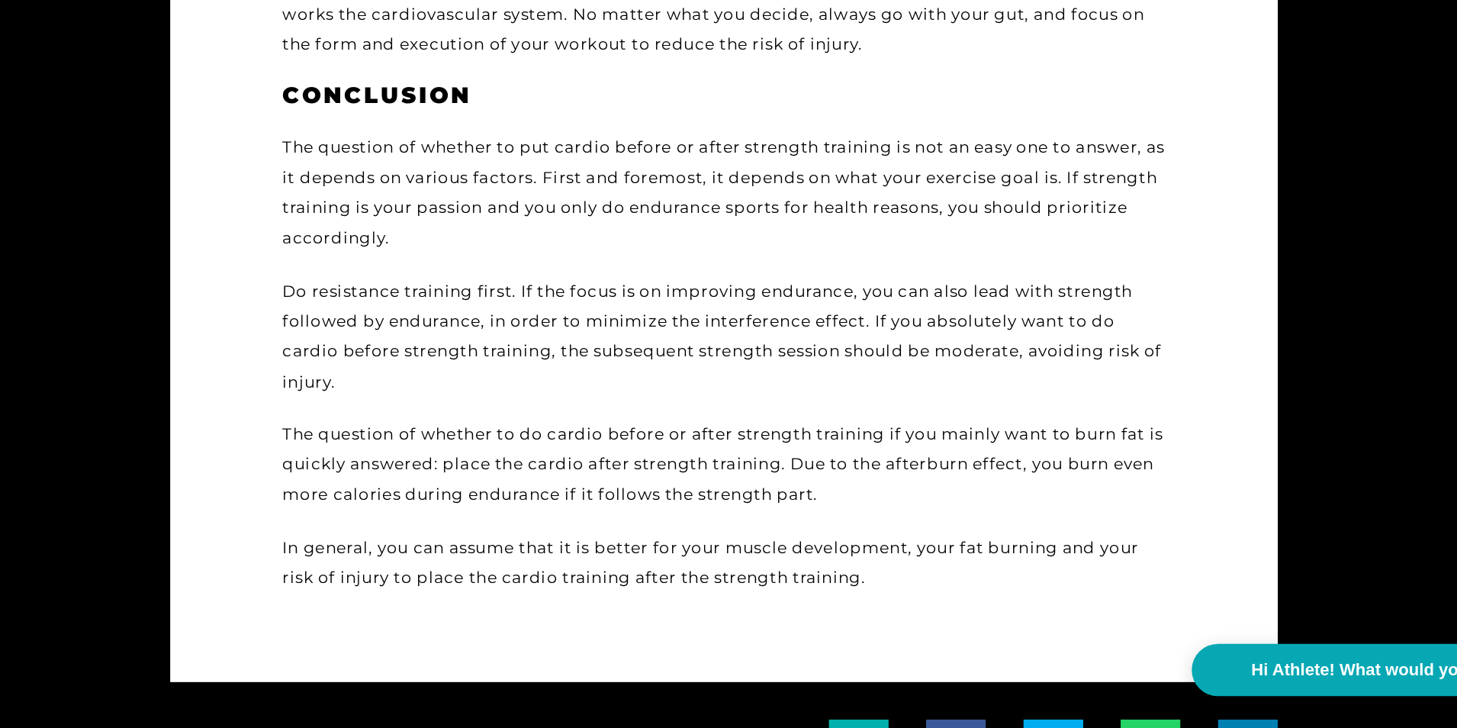
click at [866, 513] on div "The question of whether to do cardio before or after strength training if you m…" at bounding box center [728, 512] width 720 height 74
